Goal: Book appointment/travel/reservation

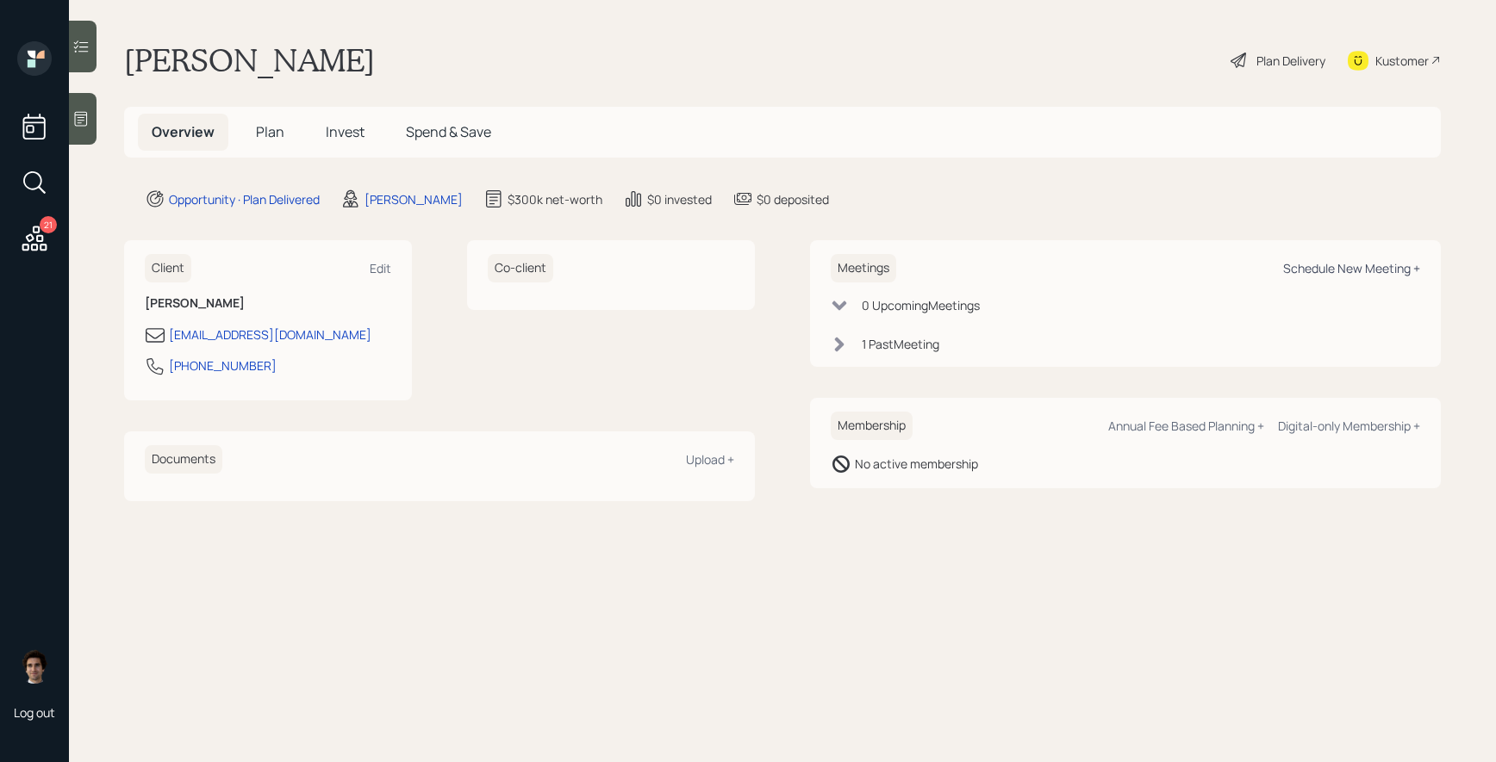
click at [1309, 263] on div "Schedule New Meeting +" at bounding box center [1351, 268] width 137 height 16
select select "59554aeb-d739-4552-90b9-0d27d70b4bf7"
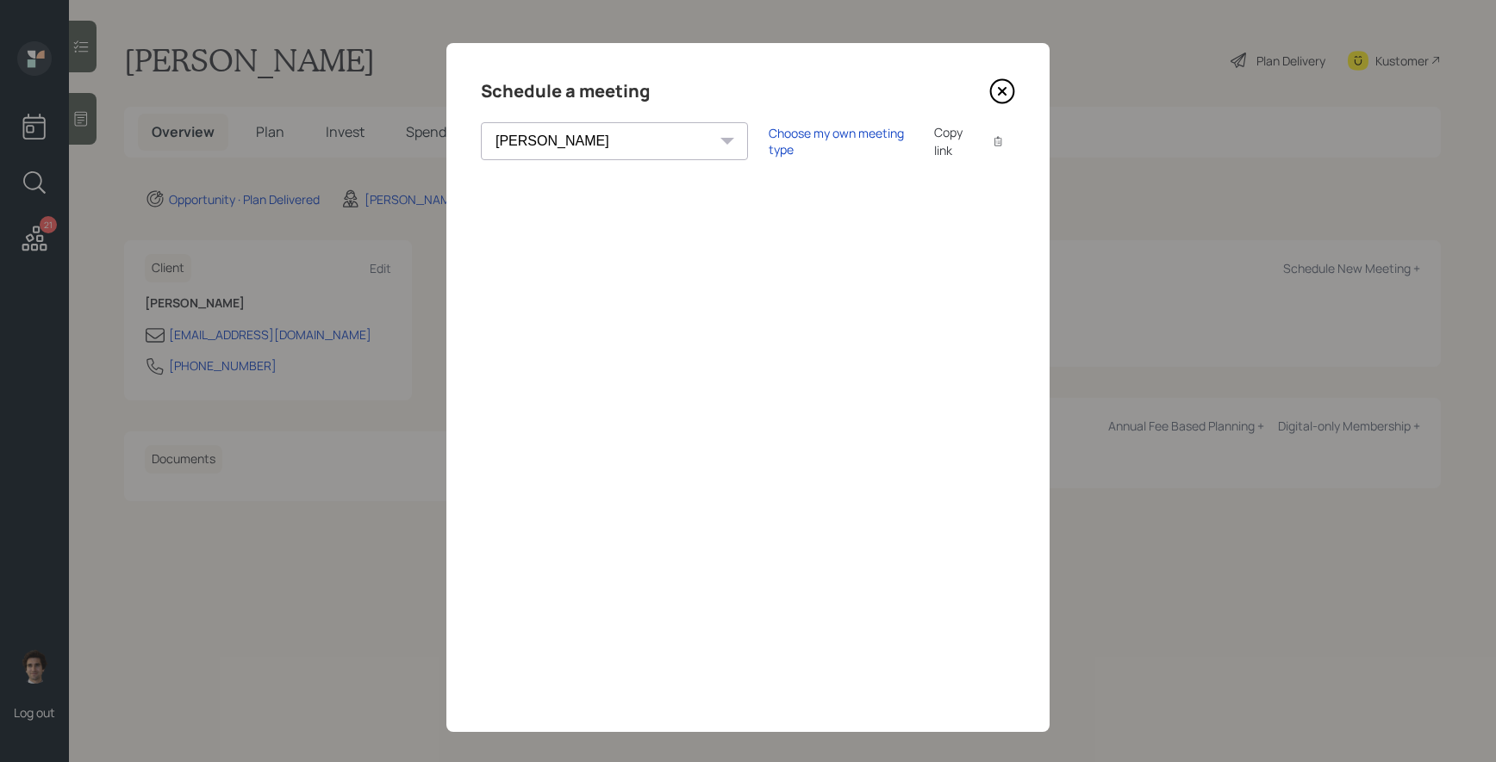
click at [934, 139] on div "Copy link" at bounding box center [954, 141] width 40 height 36
